Goal: Task Accomplishment & Management: Manage account settings

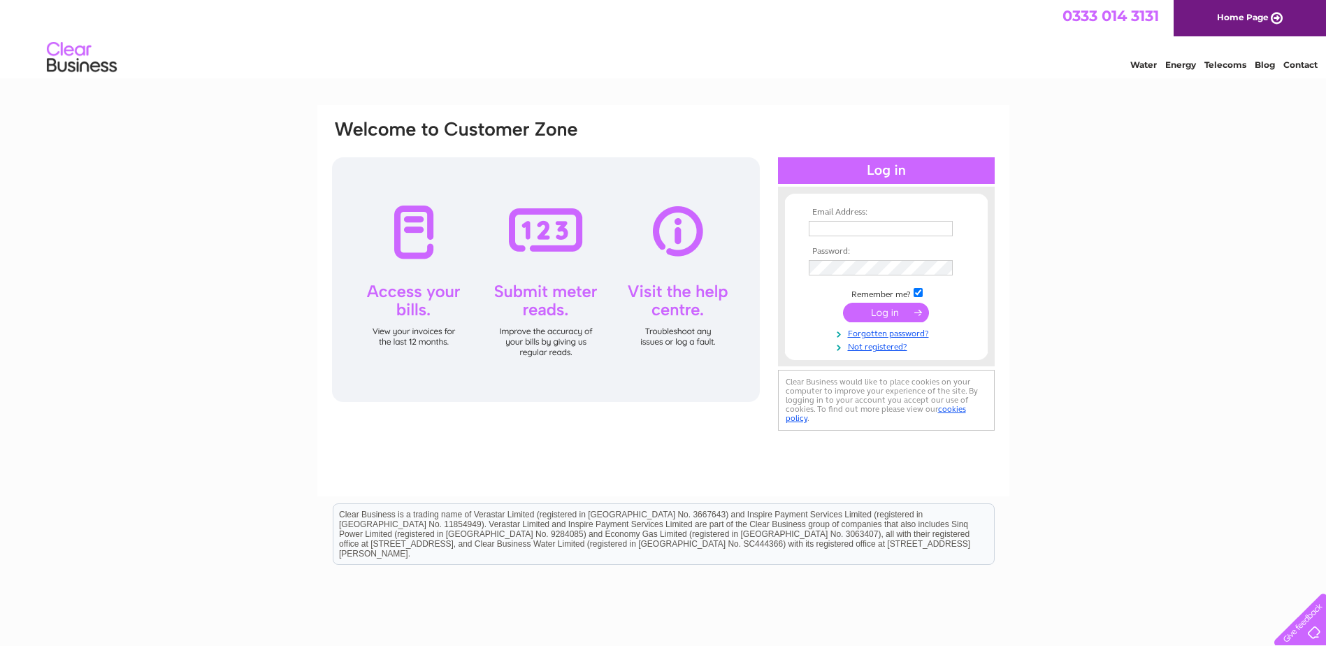
type input "info@acagrisales.co.uk"
click at [875, 313] on input "submit" at bounding box center [886, 313] width 86 height 20
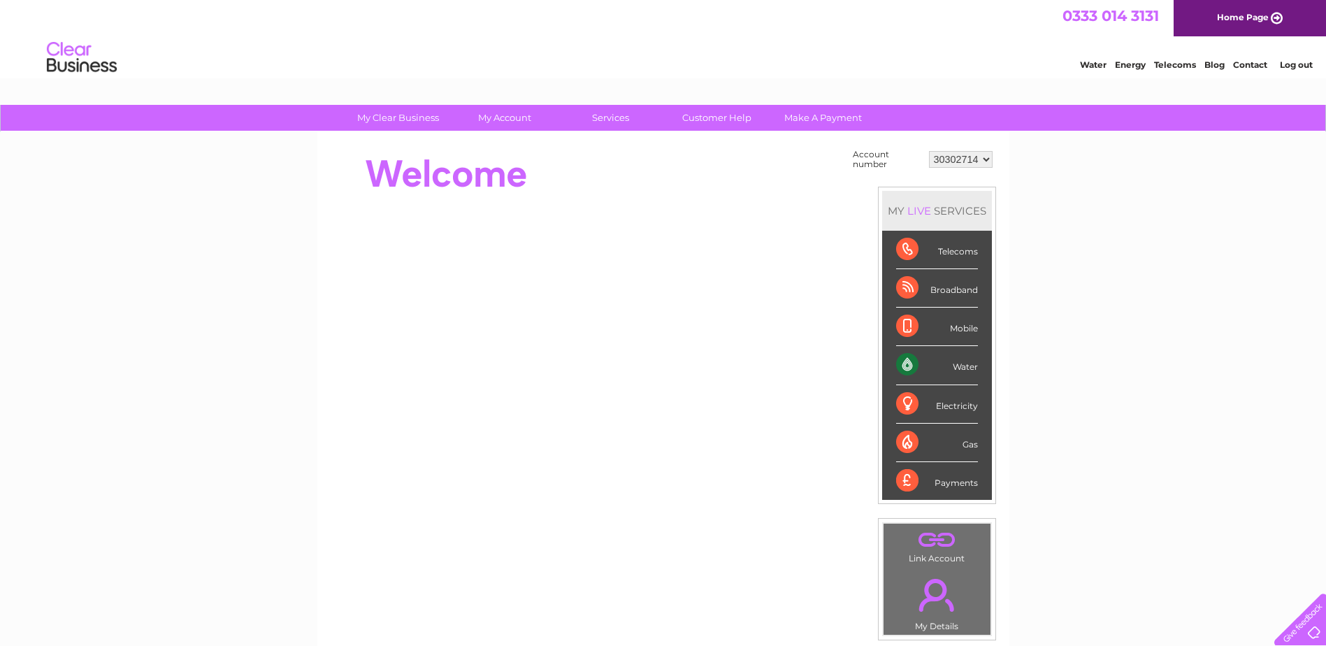
click at [956, 361] on div "Water" at bounding box center [937, 365] width 82 height 38
click at [909, 359] on div "Water" at bounding box center [937, 365] width 82 height 38
click at [909, 363] on div "Water" at bounding box center [937, 365] width 82 height 38
